Goal: Task Accomplishment & Management: Understand process/instructions

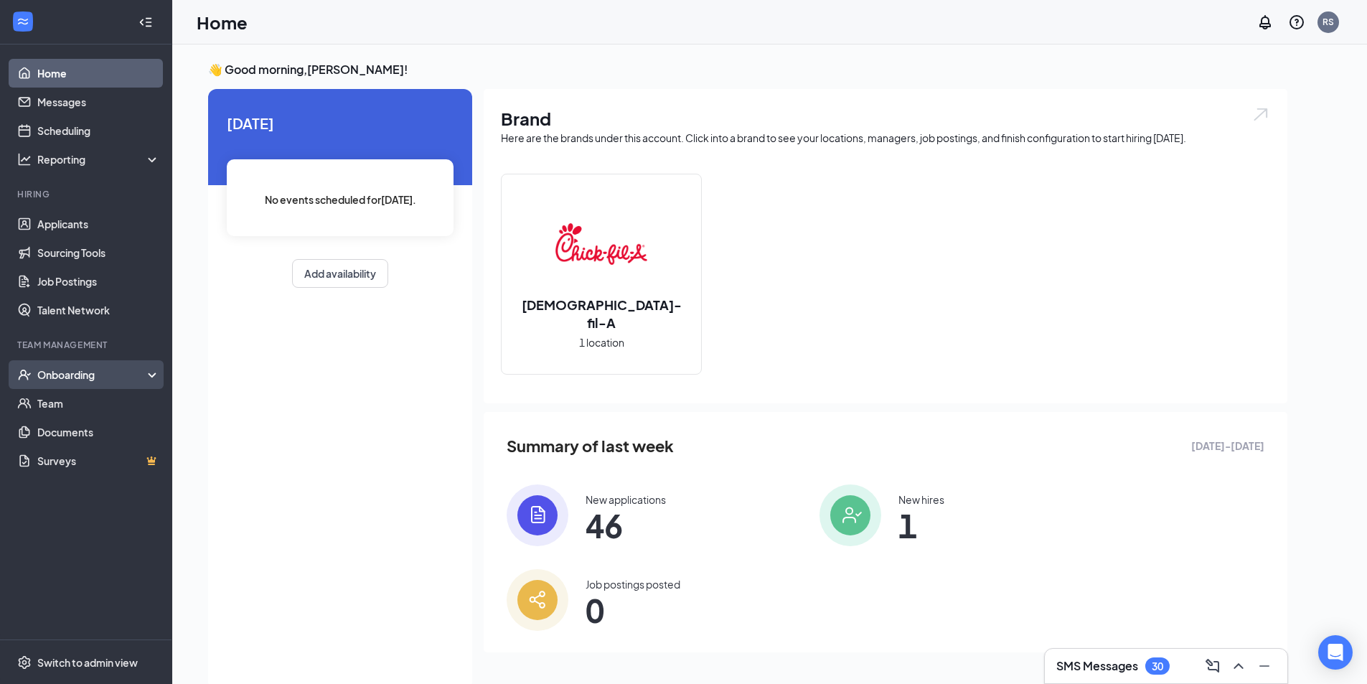
click at [98, 371] on div "Onboarding" at bounding box center [92, 374] width 110 height 14
click at [79, 405] on link "Overview" at bounding box center [98, 403] width 123 height 29
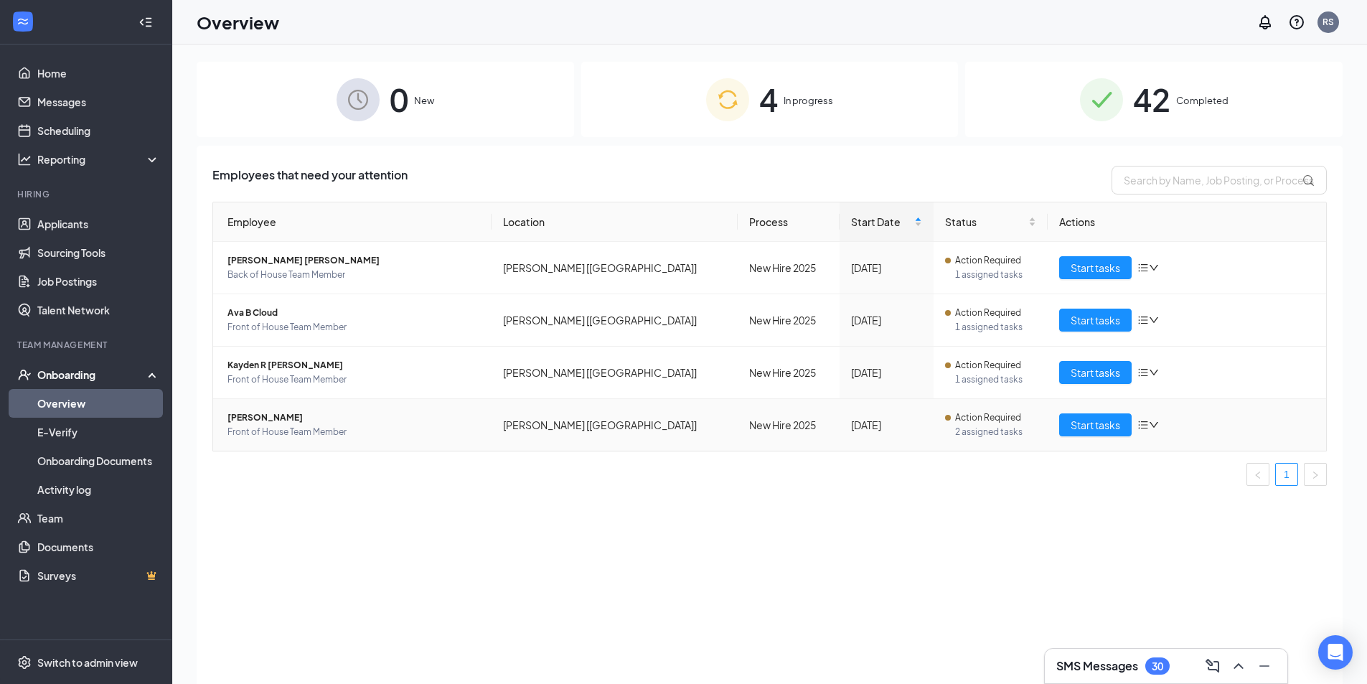
click at [242, 418] on span "[PERSON_NAME]" at bounding box center [353, 417] width 253 height 14
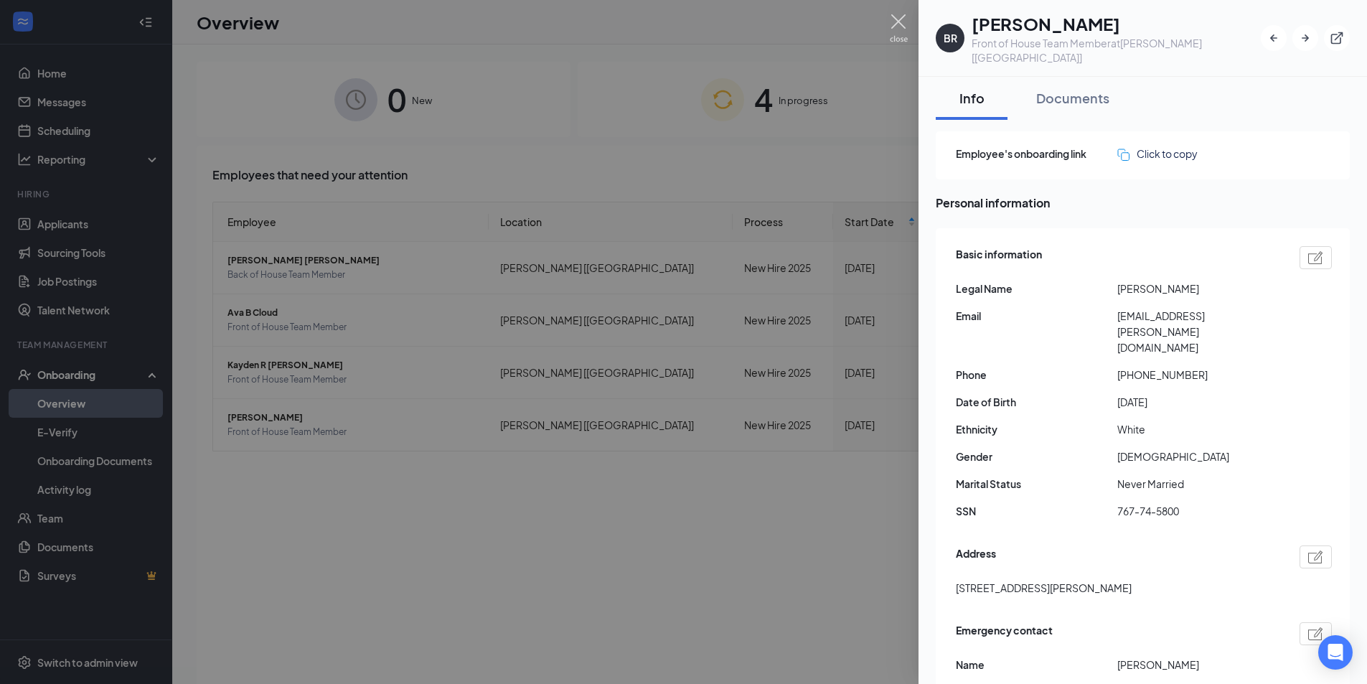
click at [898, 20] on img at bounding box center [899, 28] width 18 height 28
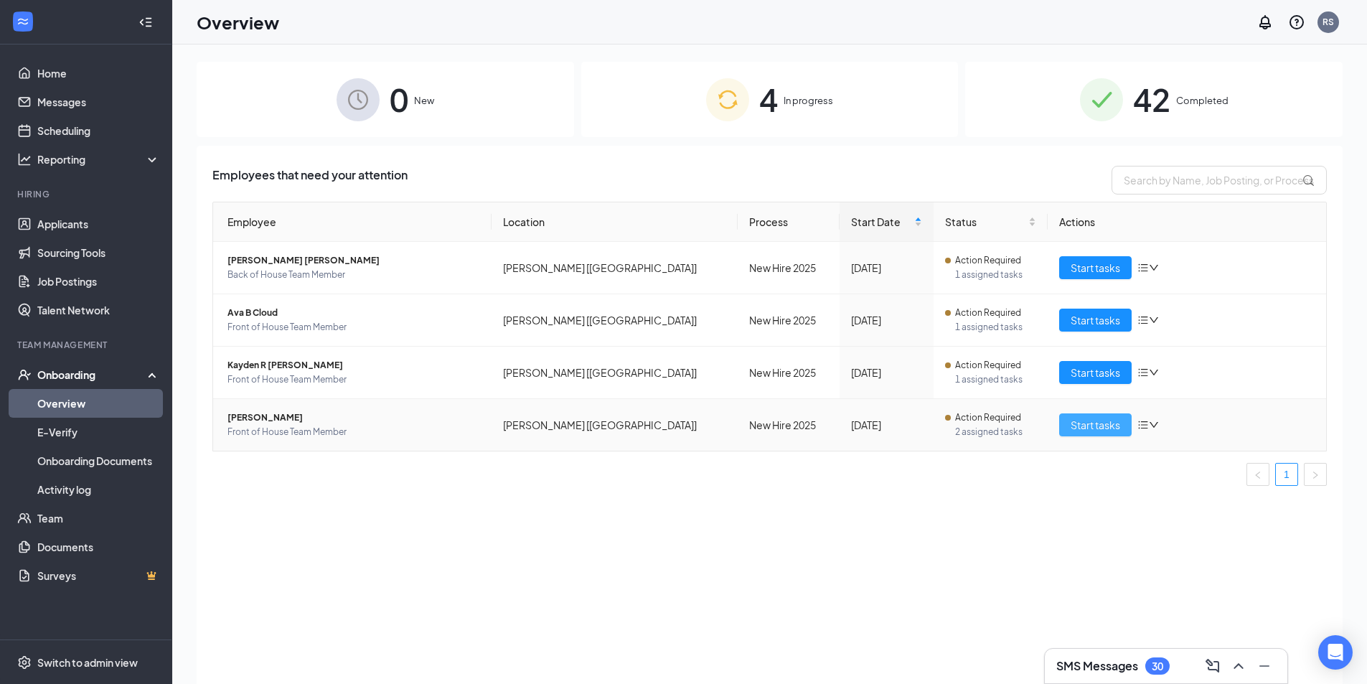
click at [1085, 419] on span "Start tasks" at bounding box center [1094, 425] width 49 height 16
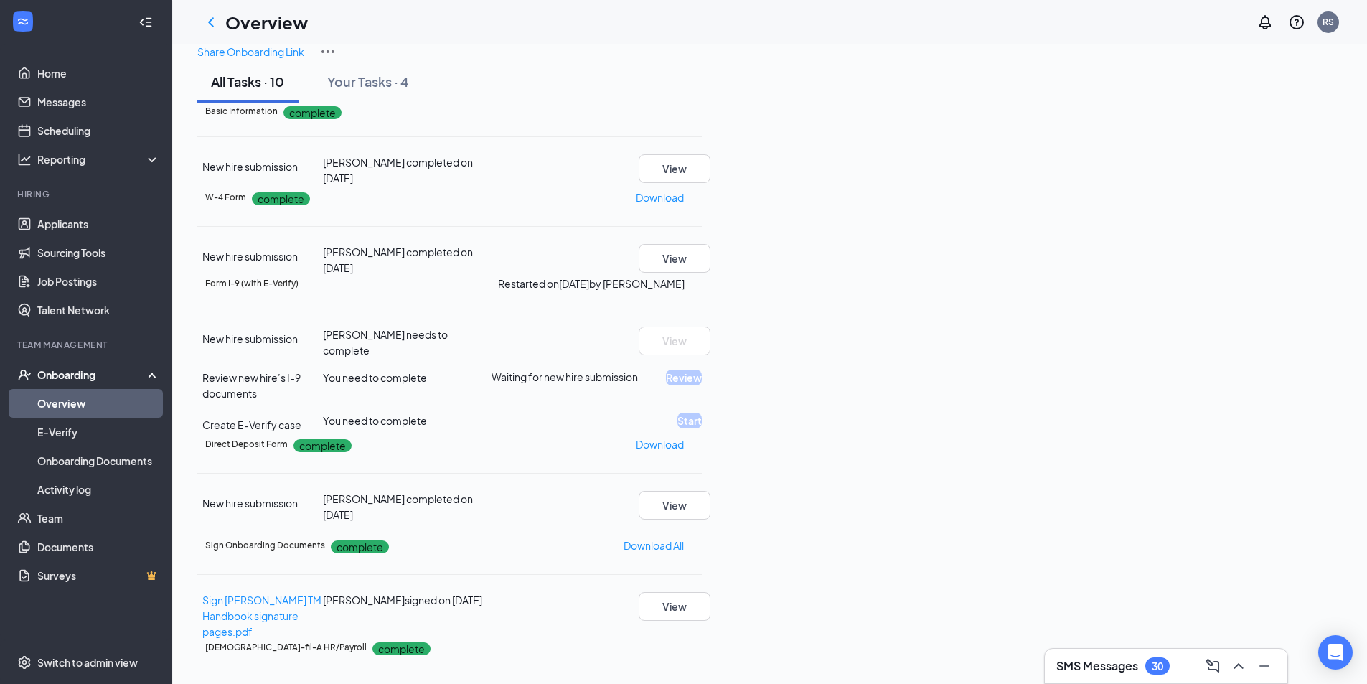
scroll to position [163, 0]
click at [67, 400] on link "Overview" at bounding box center [98, 403] width 123 height 29
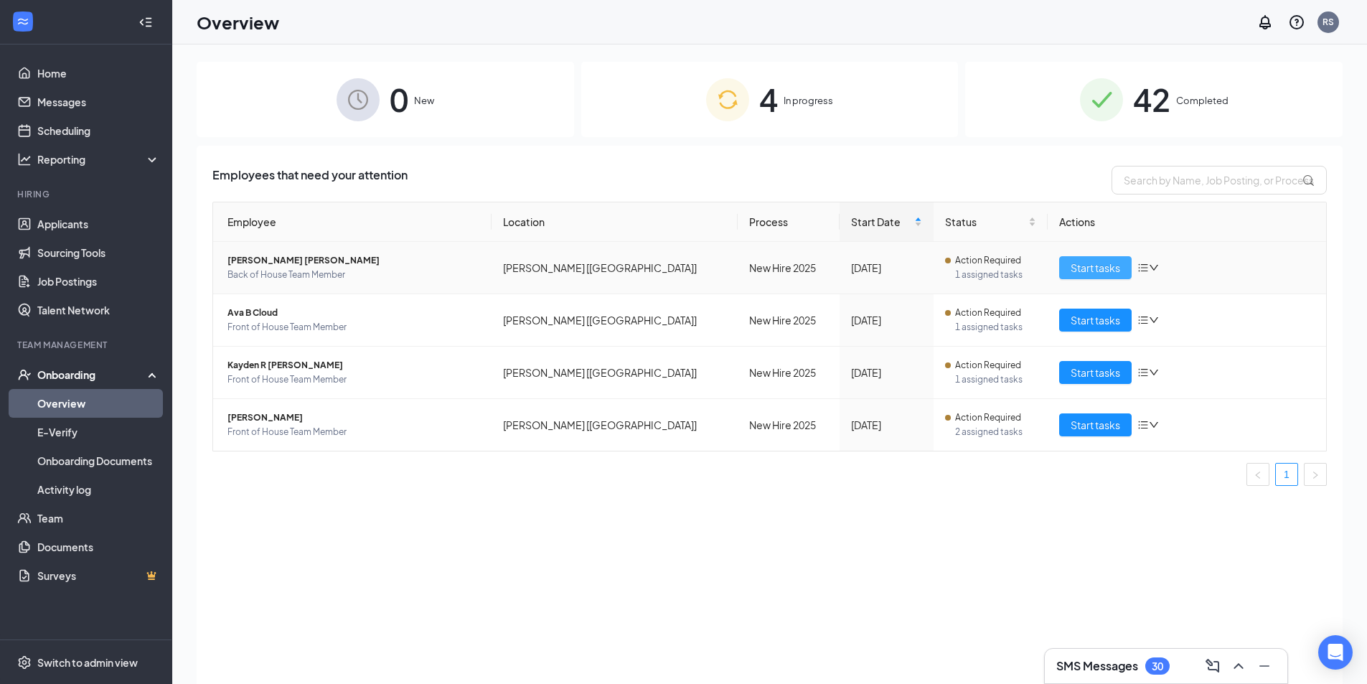
click at [1080, 267] on span "Start tasks" at bounding box center [1094, 268] width 49 height 16
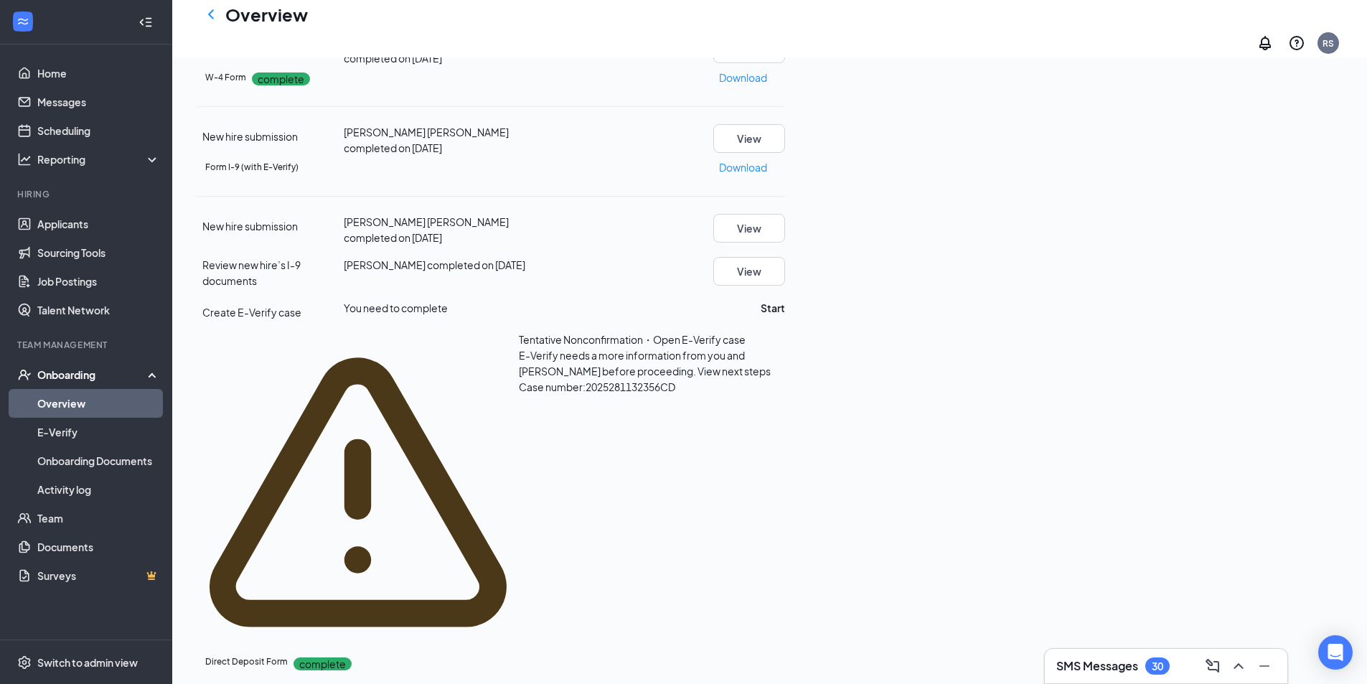
scroll to position [215, 0]
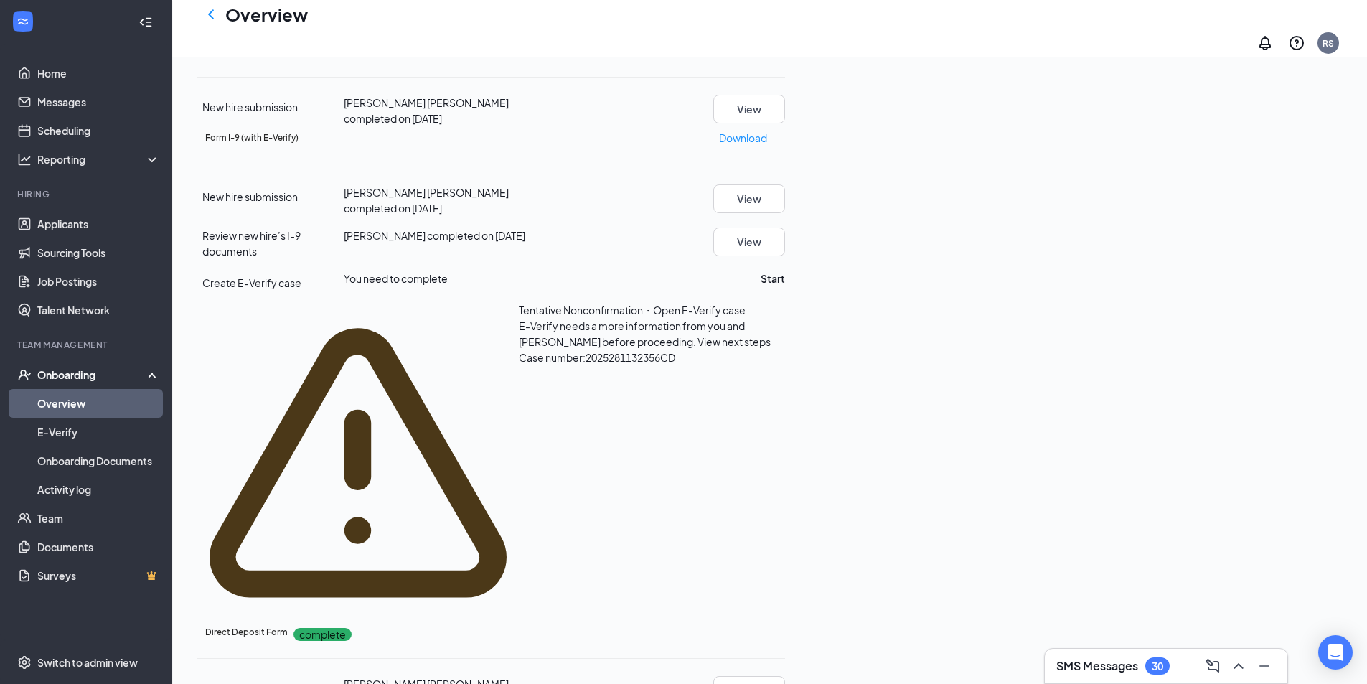
click at [711, 348] on span "View next steps" at bounding box center [733, 341] width 73 height 13
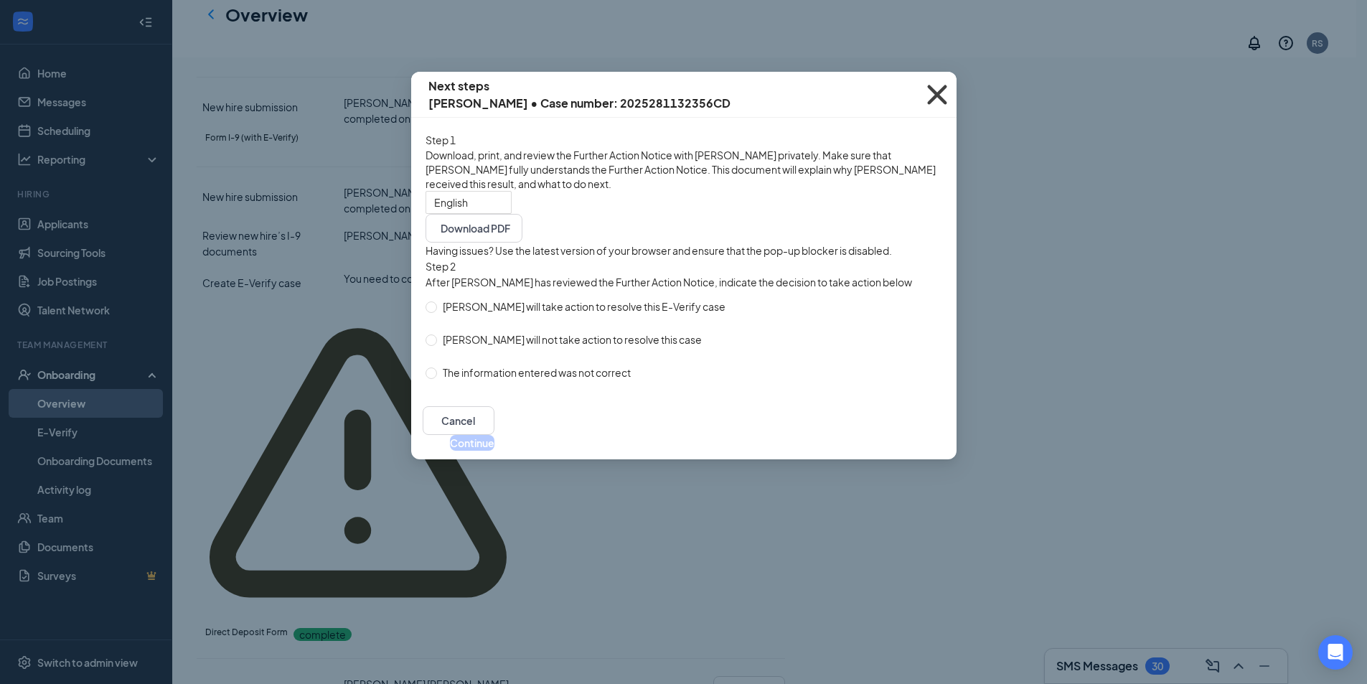
click at [938, 92] on icon "Cross" at bounding box center [936, 94] width 39 height 39
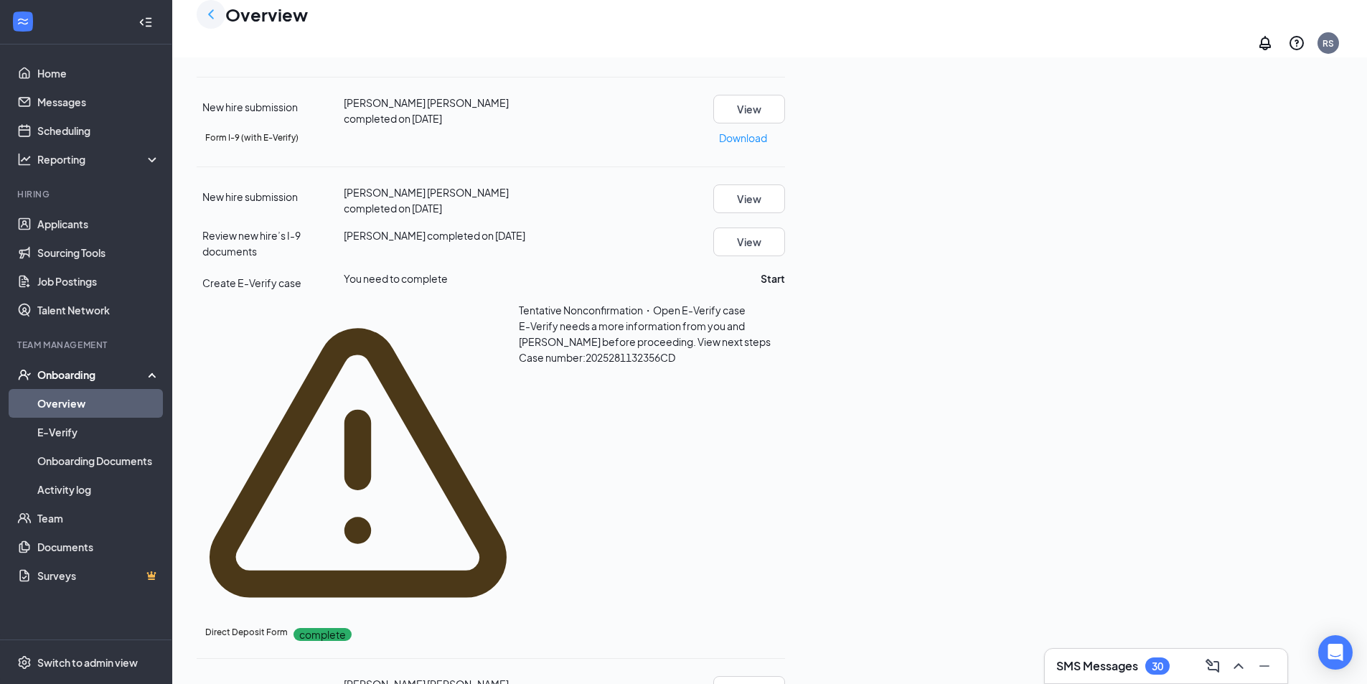
click at [211, 19] on icon "ChevronLeft" at bounding box center [211, 13] width 6 height 9
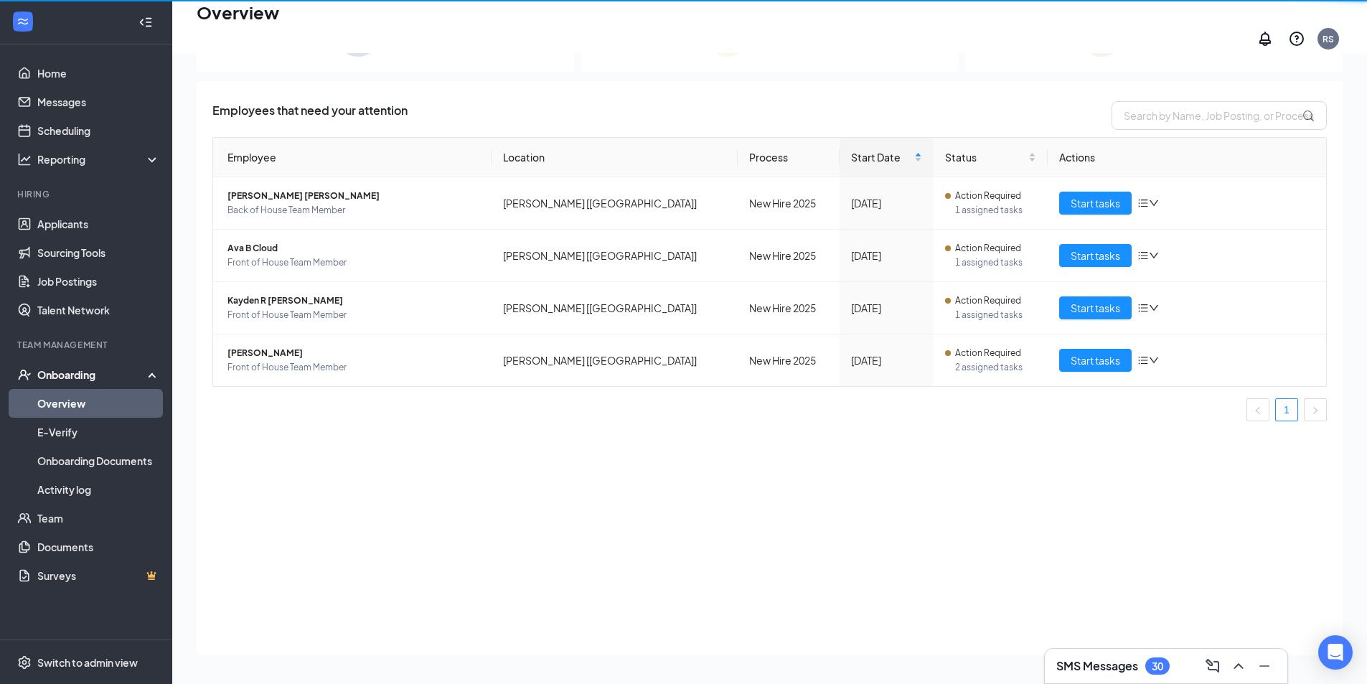
scroll to position [65, 0]
